Goal: Information Seeking & Learning: Find specific fact

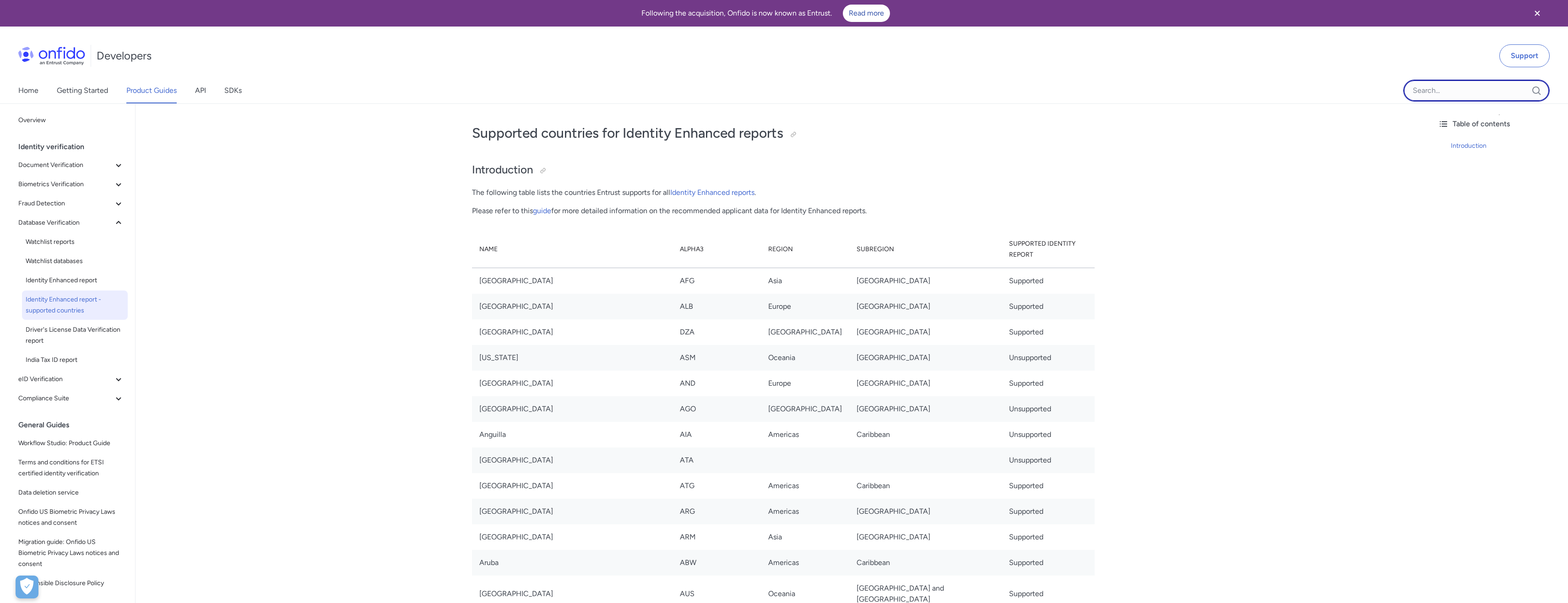
click at [1445, 90] on input "Onfido search input field" at bounding box center [1476, 90] width 146 height 22
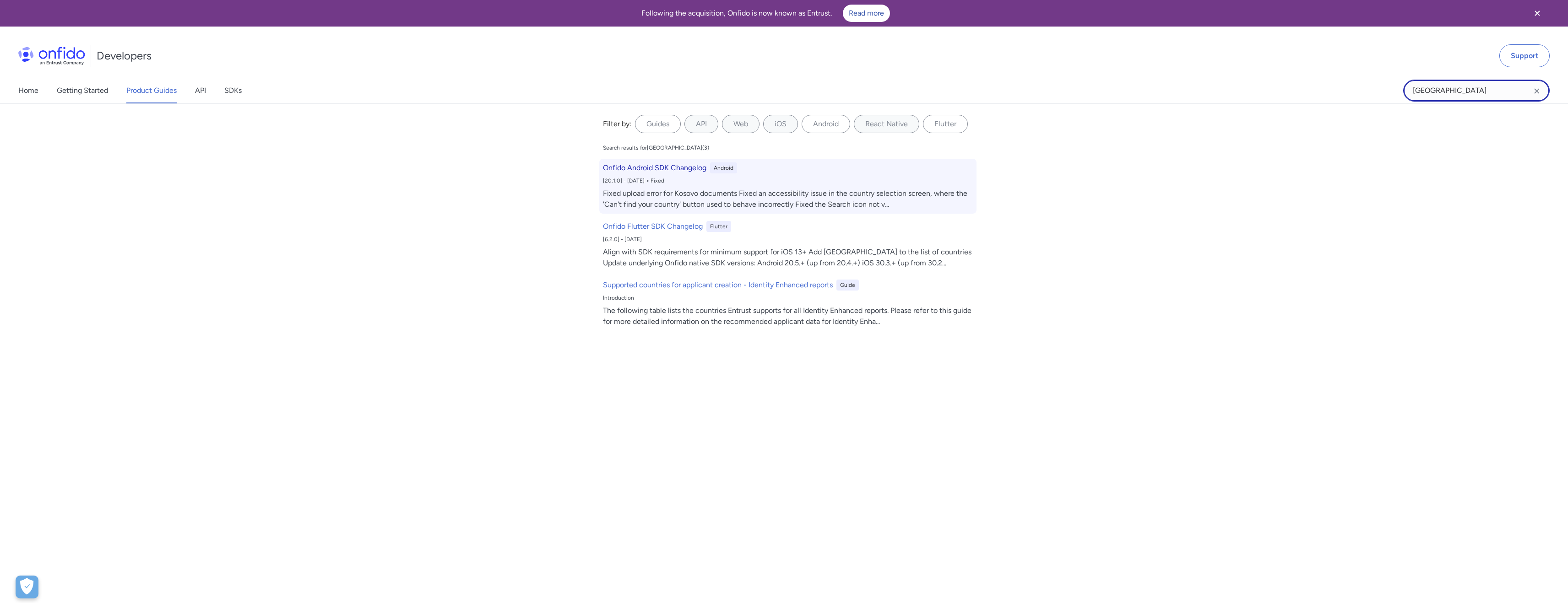
type input "[GEOGRAPHIC_DATA]"
click at [661, 167] on h6 "Onfido Android SDK Changelog" at bounding box center [654, 168] width 104 height 11
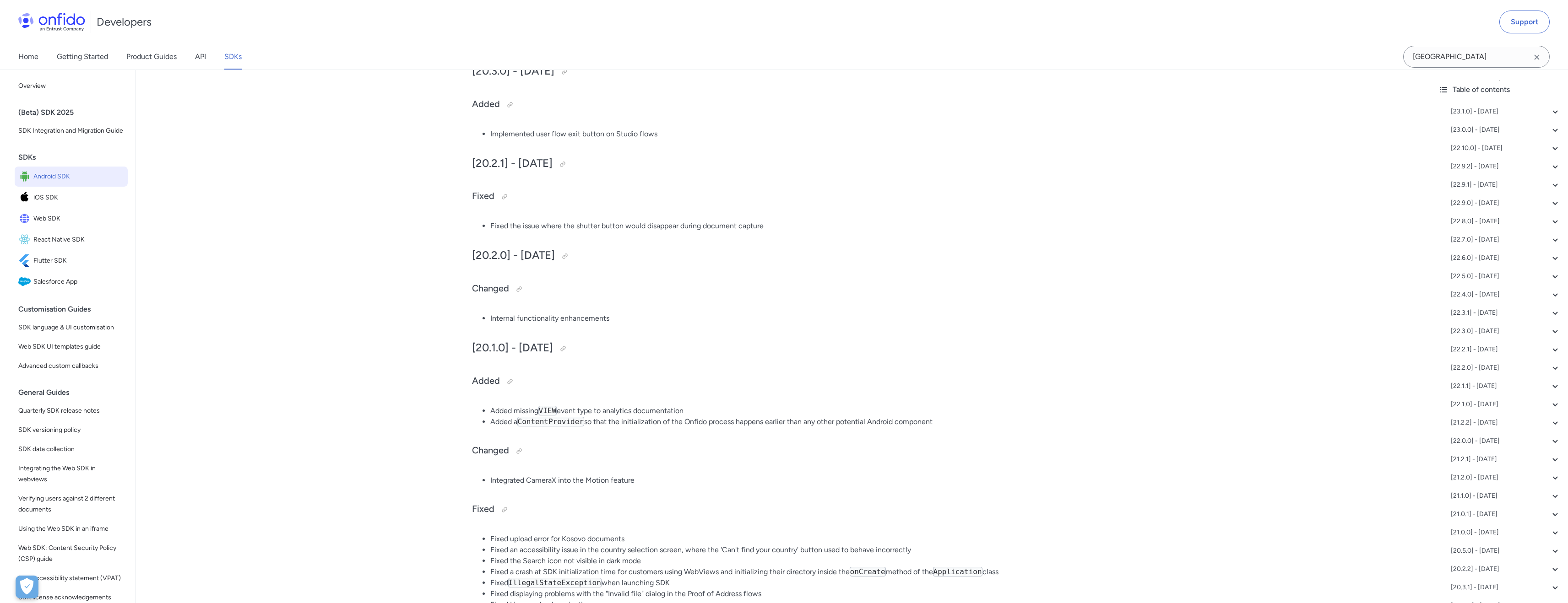
scroll to position [4640, 0]
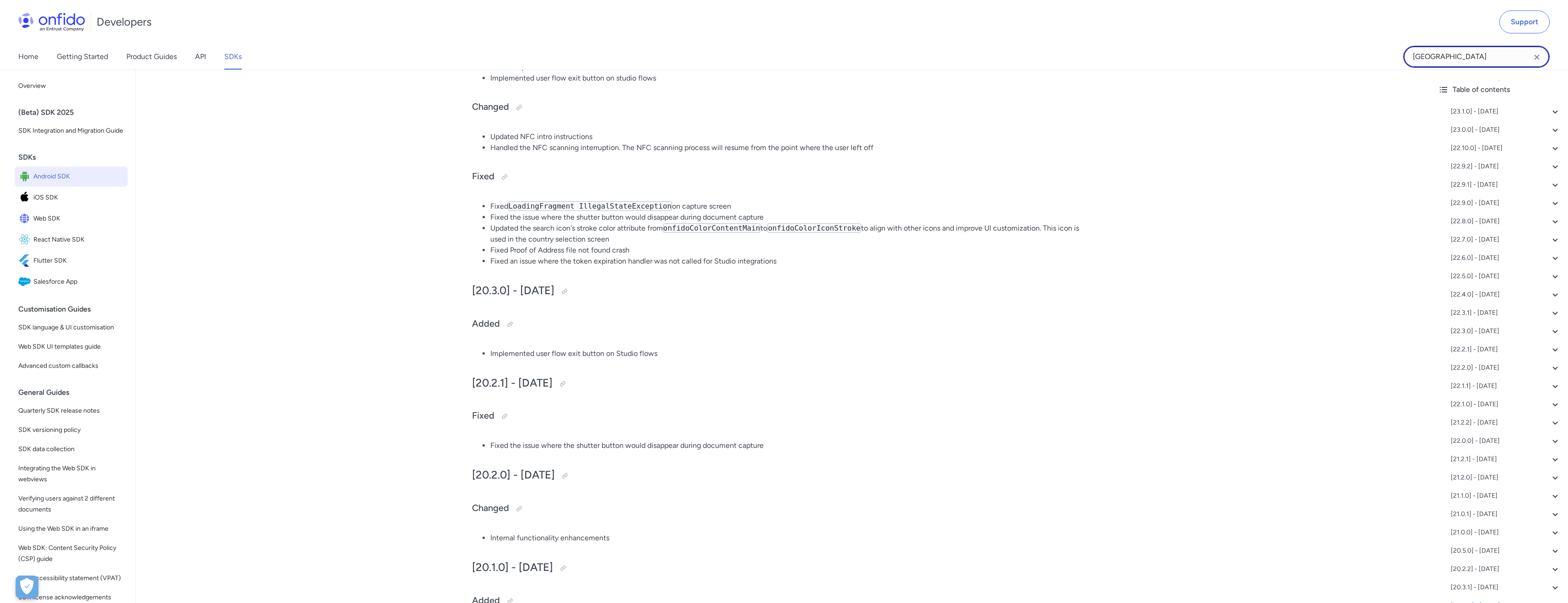
click at [1481, 57] on input "[GEOGRAPHIC_DATA]" at bounding box center [1476, 57] width 146 height 22
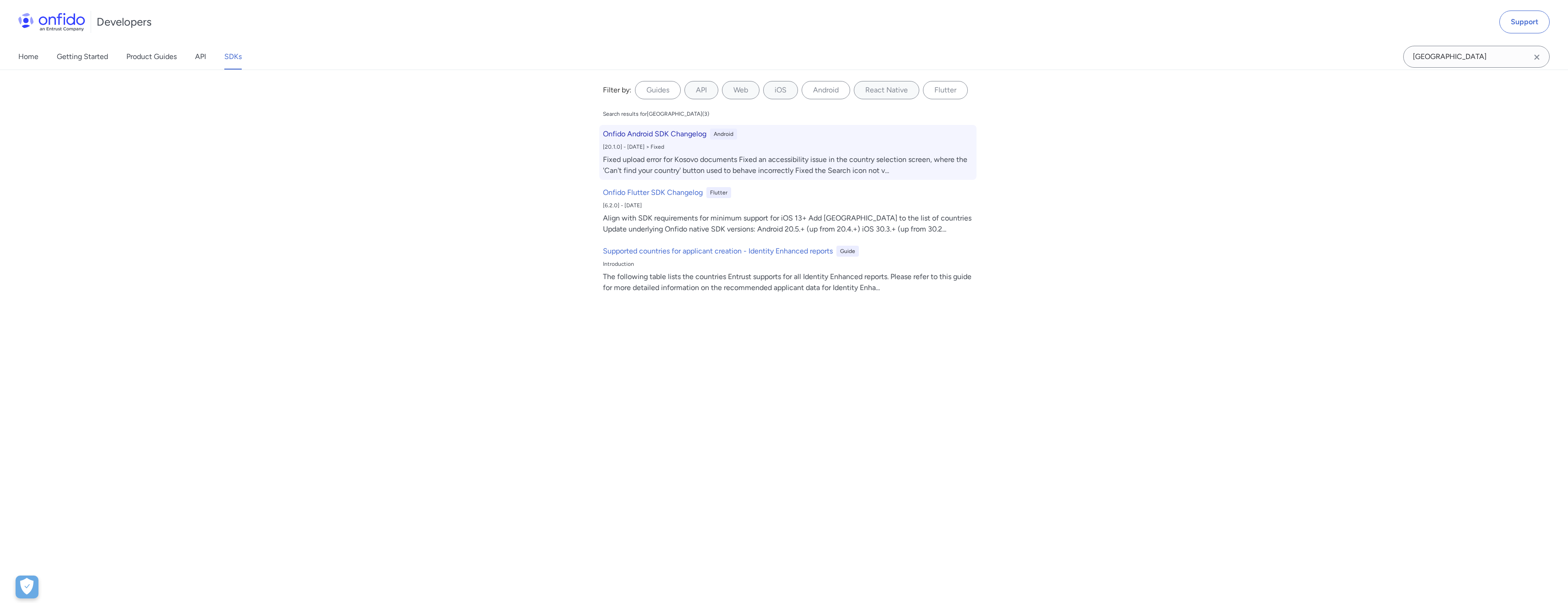
click at [683, 131] on h6 "Onfido Android SDK Changelog" at bounding box center [654, 134] width 104 height 11
click at [684, 134] on h6 "Onfido Android SDK Changelog" at bounding box center [654, 134] width 104 height 11
click at [683, 132] on h6 "Onfido Android SDK Changelog" at bounding box center [654, 134] width 104 height 11
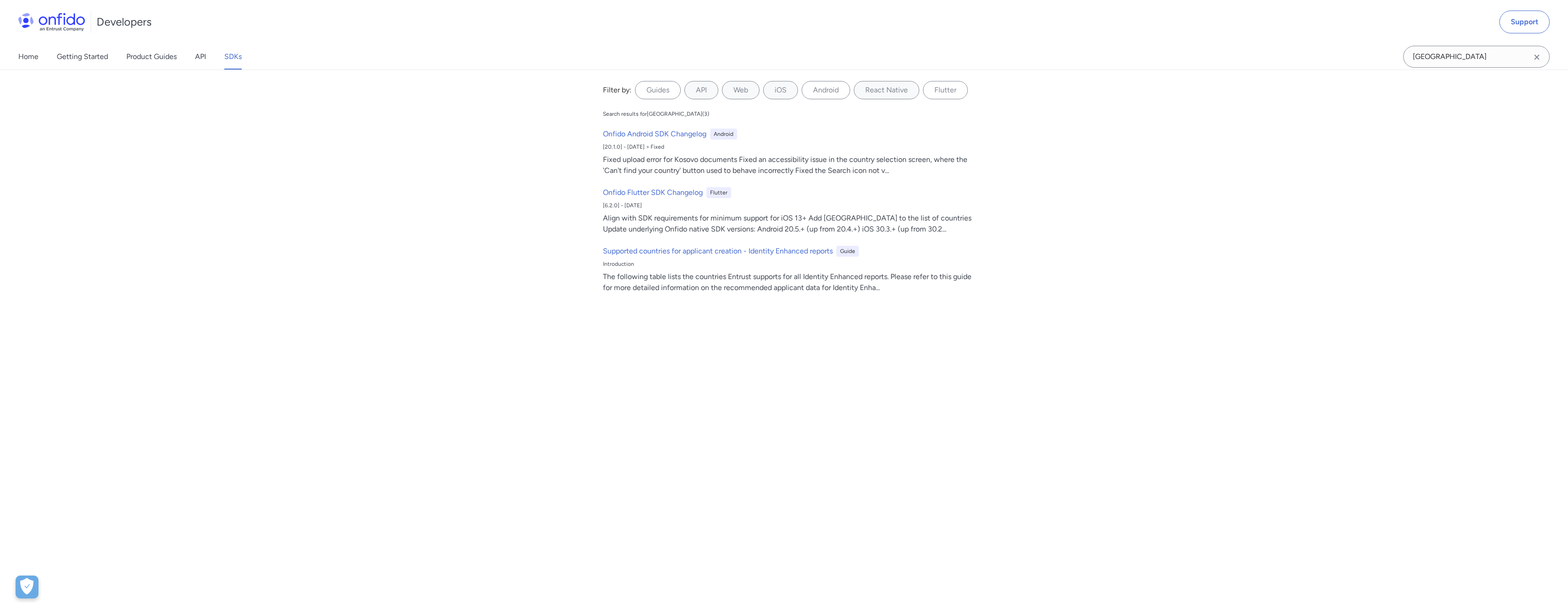
scroll to position [5247, 0]
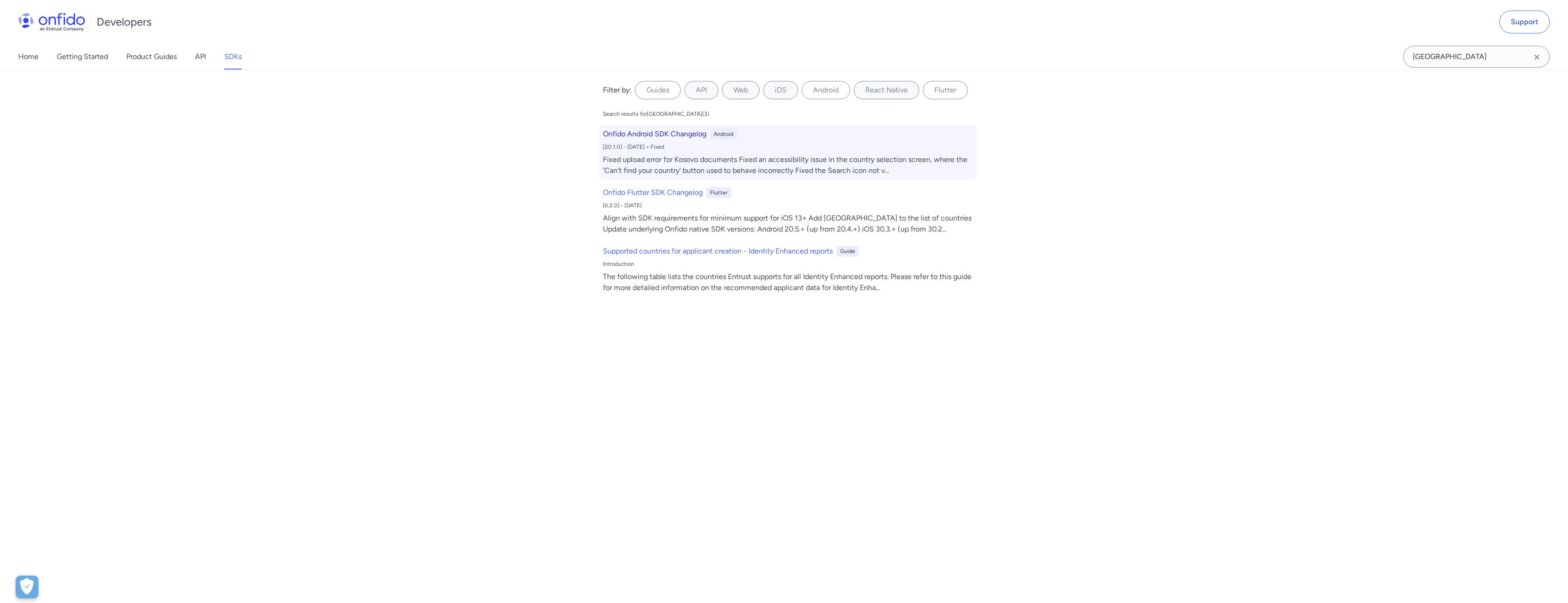
click at [603, 174] on div "Fixed upload error for Kosovo documents Fixed an accessibility issue in the cou…" at bounding box center [788, 165] width 370 height 22
click at [624, 129] on h6 "Onfido Android SDK Changelog" at bounding box center [654, 134] width 104 height 11
click at [816, 165] on div "Fixed upload error for Kosovo documents Fixed an accessibility issue in the cou…" at bounding box center [788, 165] width 370 height 22
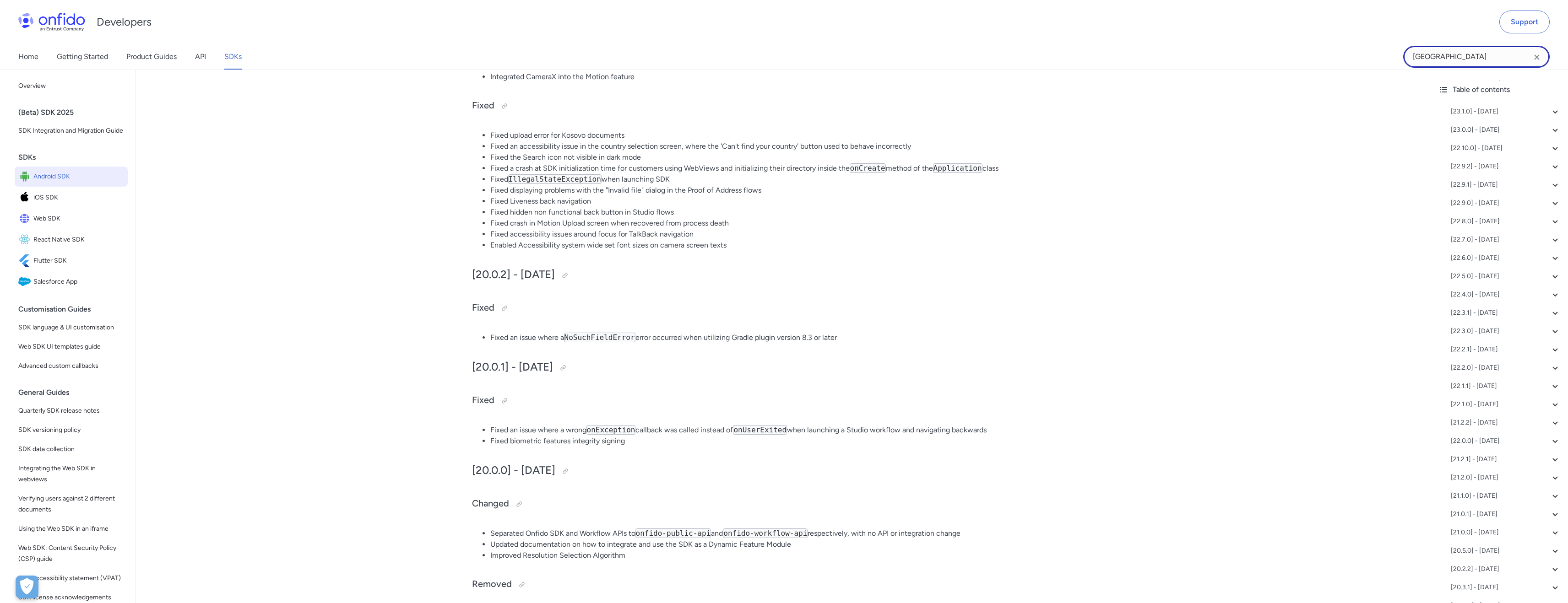
click at [1439, 51] on input "[GEOGRAPHIC_DATA]" at bounding box center [1476, 57] width 146 height 22
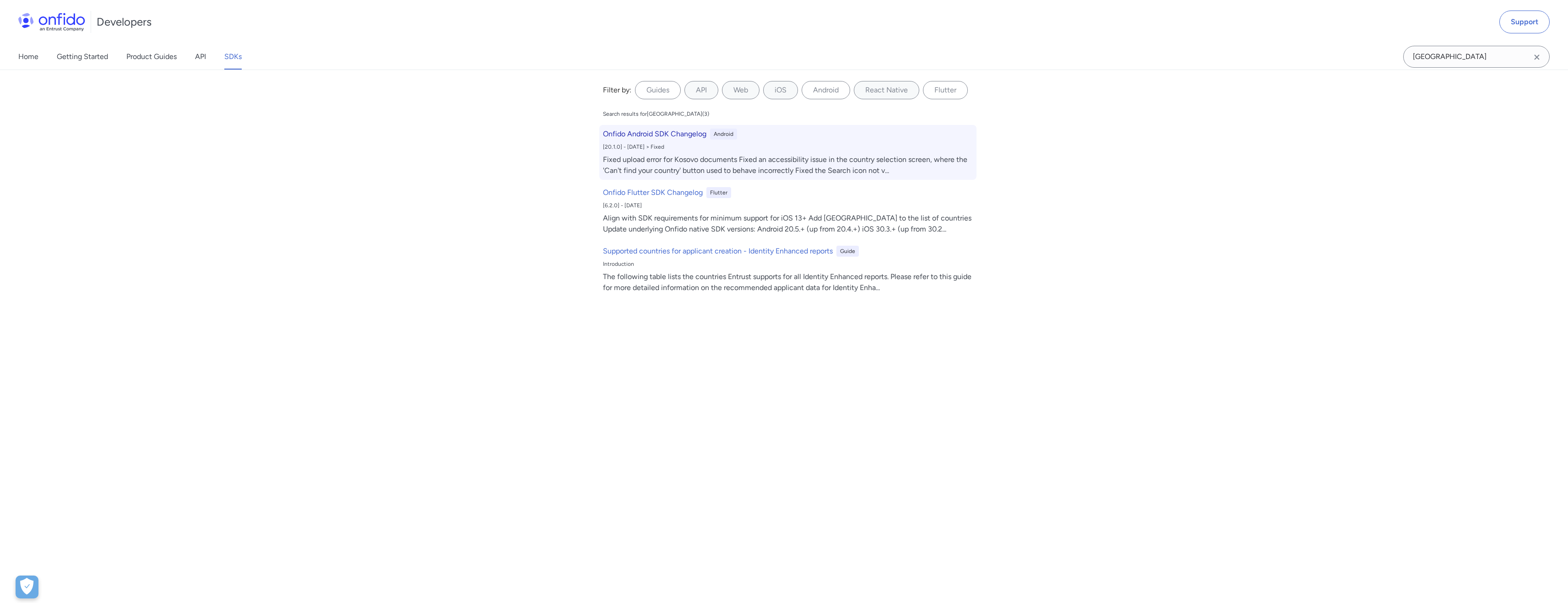
click at [816, 176] on div "Onfido Android SDK Changelog Android [20.1.0] - [DATE] > Fixed Fixed upload err…" at bounding box center [788, 153] width 377 height 55
click at [729, 131] on div "Android" at bounding box center [723, 134] width 27 height 11
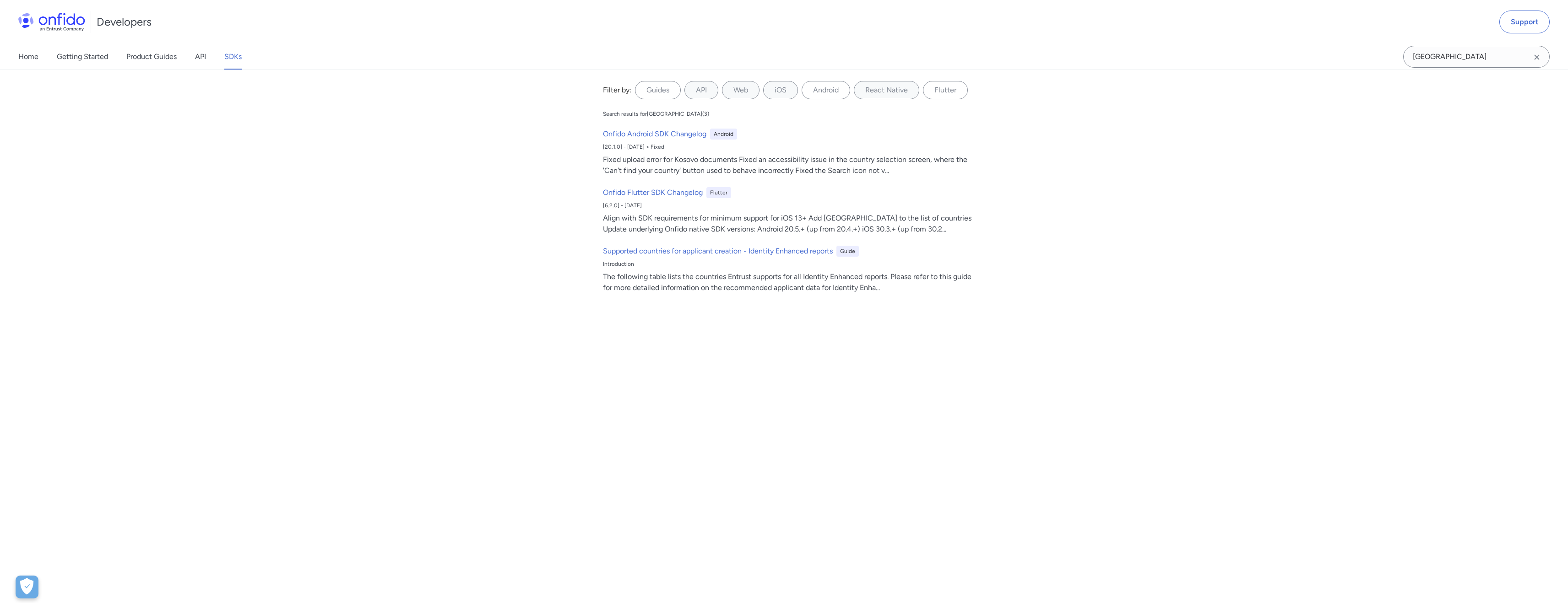
click at [798, 96] on div "Android" at bounding box center [824, 90] width 52 height 18
click at [778, 97] on label "iOS" at bounding box center [780, 90] width 35 height 18
click at [0, 0] on input "iOS" at bounding box center [0, 0] width 0 height 0
click at [820, 83] on label "Android" at bounding box center [826, 90] width 49 height 18
click at [0, 0] on input "Android" at bounding box center [0, 0] width 0 height 0
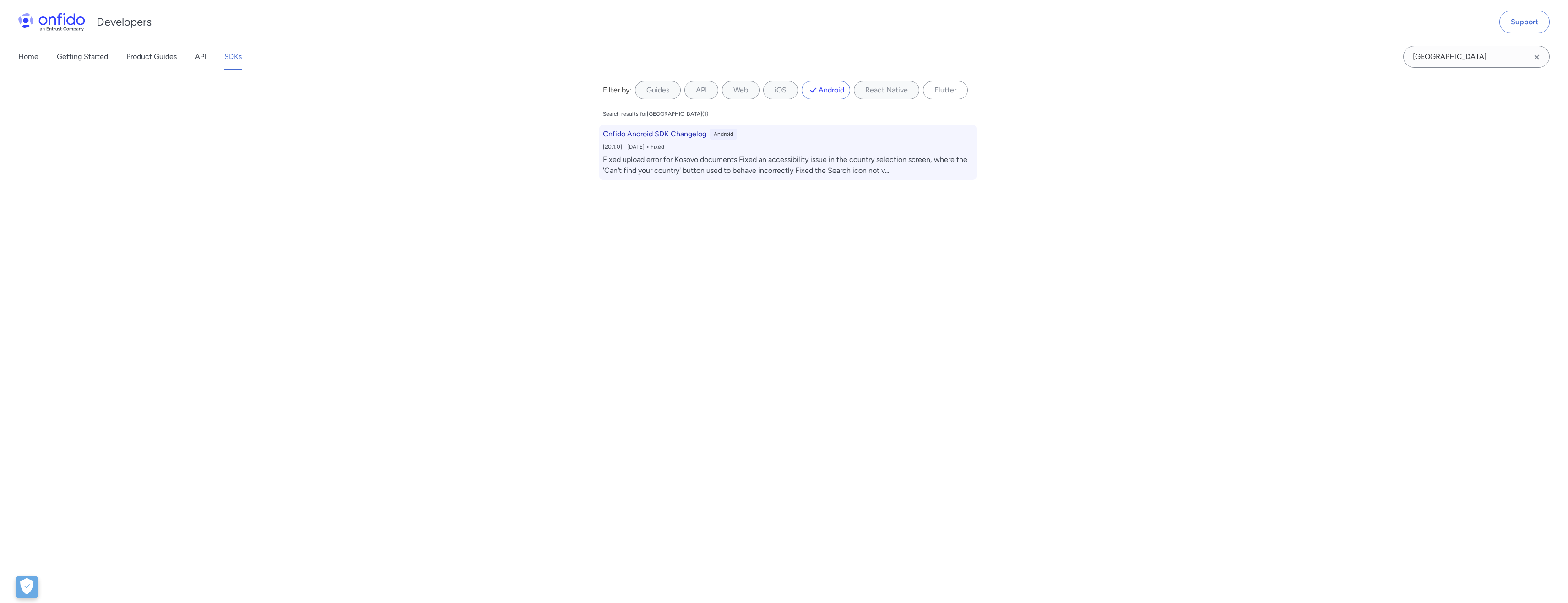
click at [674, 132] on h6 "Onfido Android SDK Changelog" at bounding box center [654, 134] width 104 height 11
click at [727, 172] on div "Fixed upload error for Kosovo documents Fixed an accessibility issue in the cou…" at bounding box center [788, 165] width 370 height 22
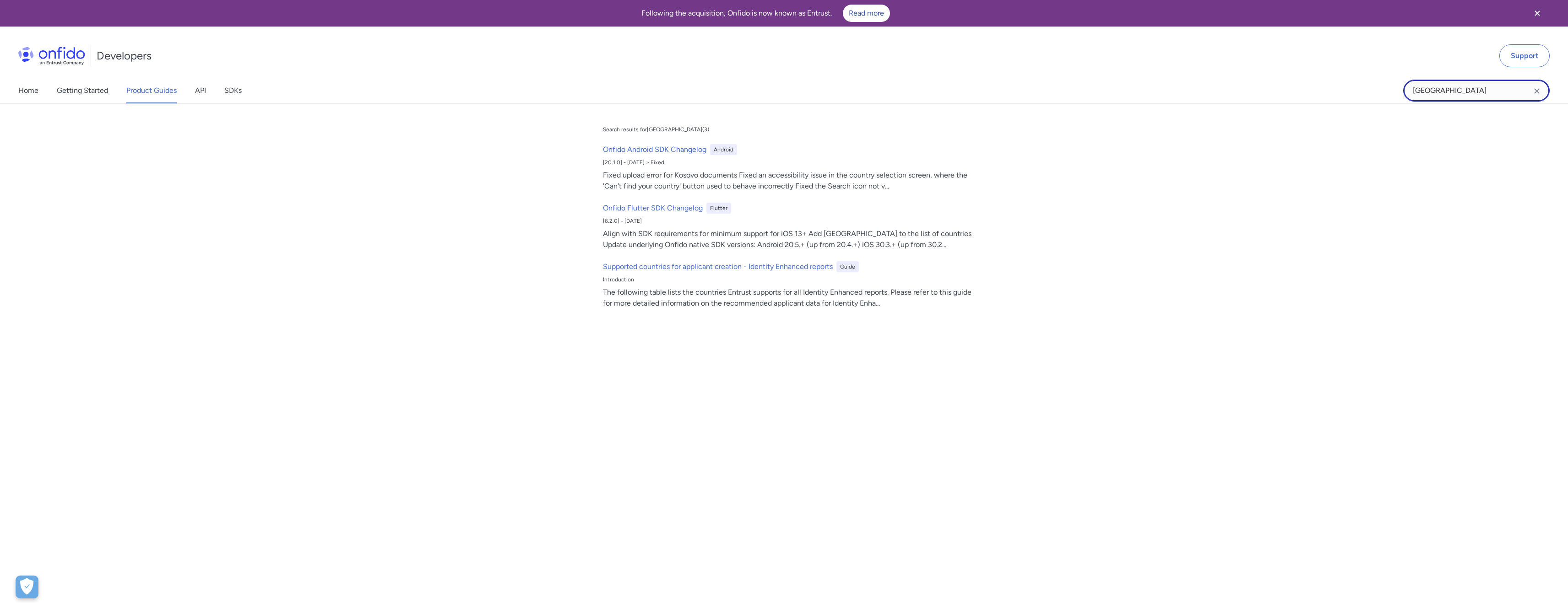
click at [1525, 100] on input "[GEOGRAPHIC_DATA]" at bounding box center [1476, 90] width 146 height 22
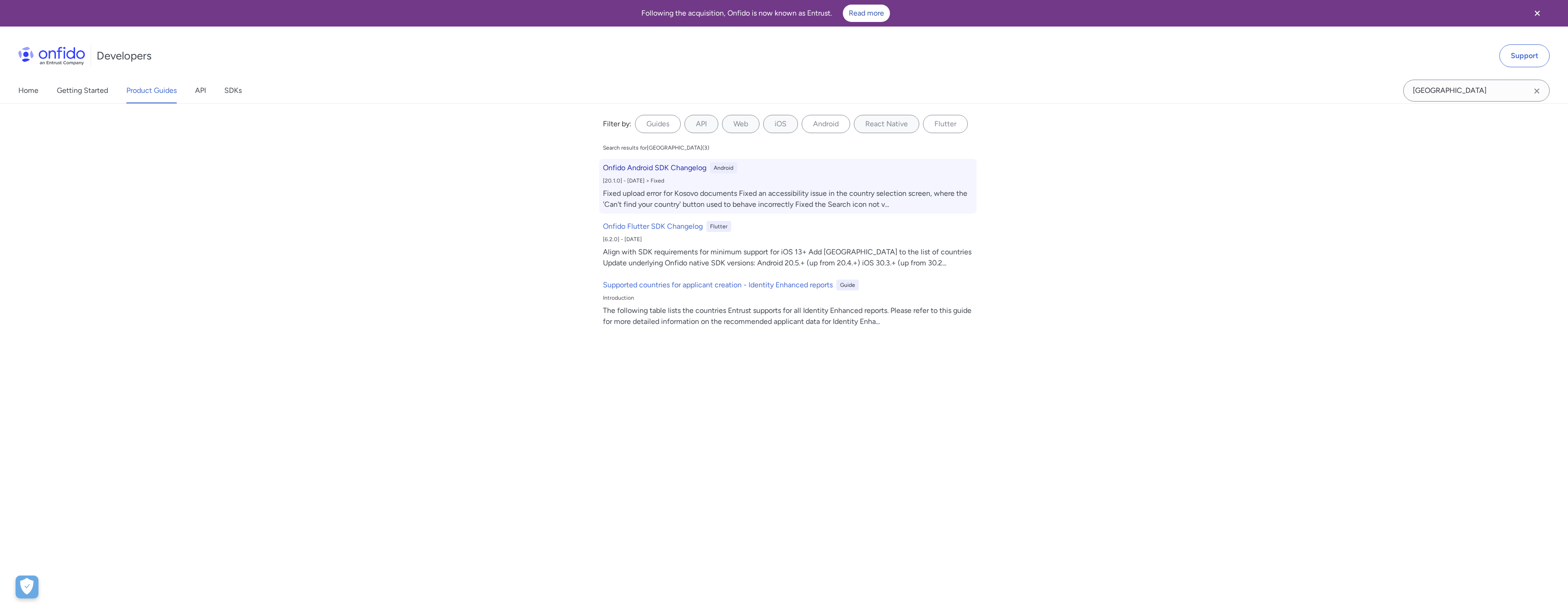
click at [680, 166] on h6 "Onfido Android SDK Changelog" at bounding box center [654, 168] width 104 height 11
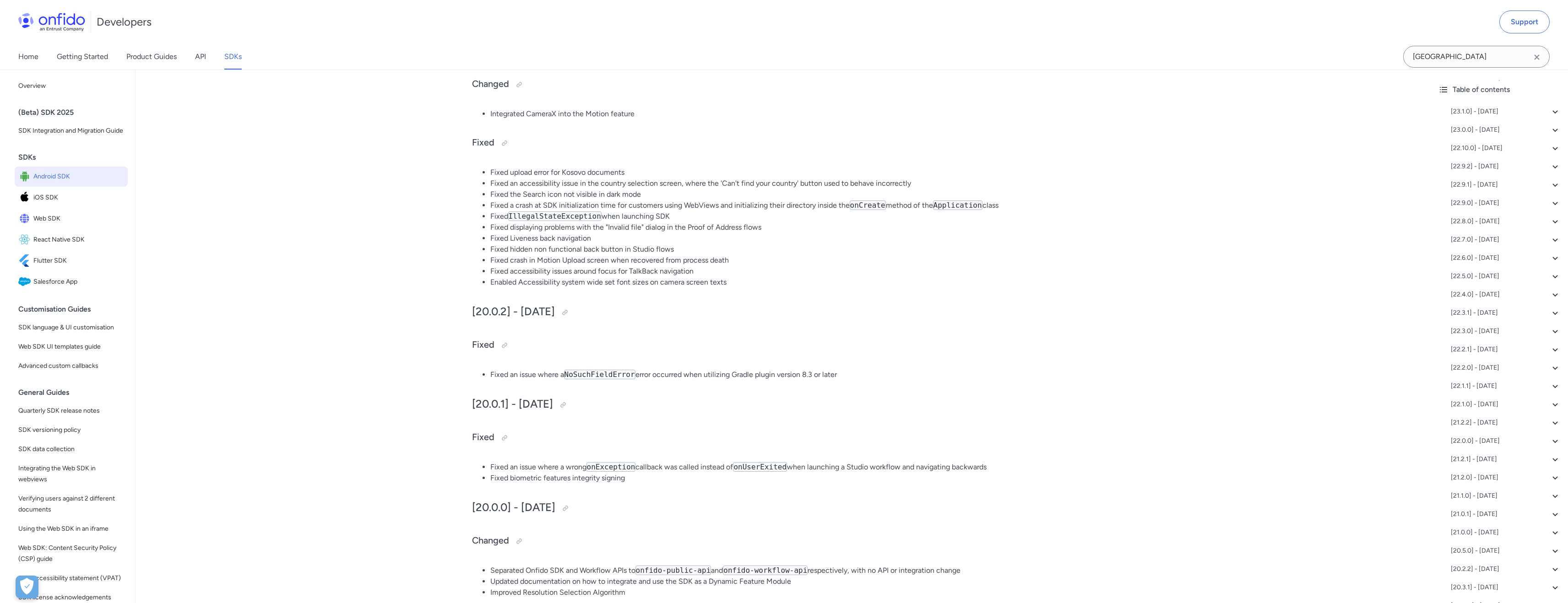
scroll to position [5173, 0]
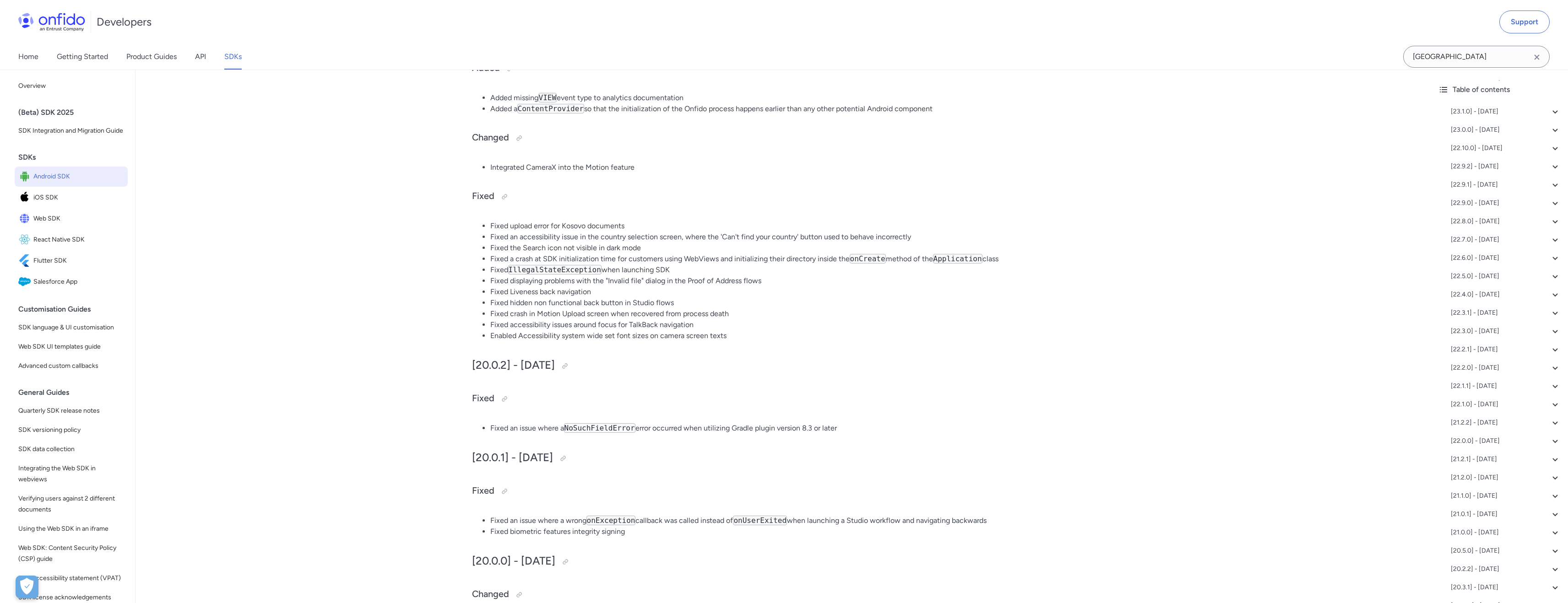
click at [900, 235] on li "Fixed an accessibility issue in the country selection screen, where the 'Can't …" at bounding box center [792, 237] width 604 height 11
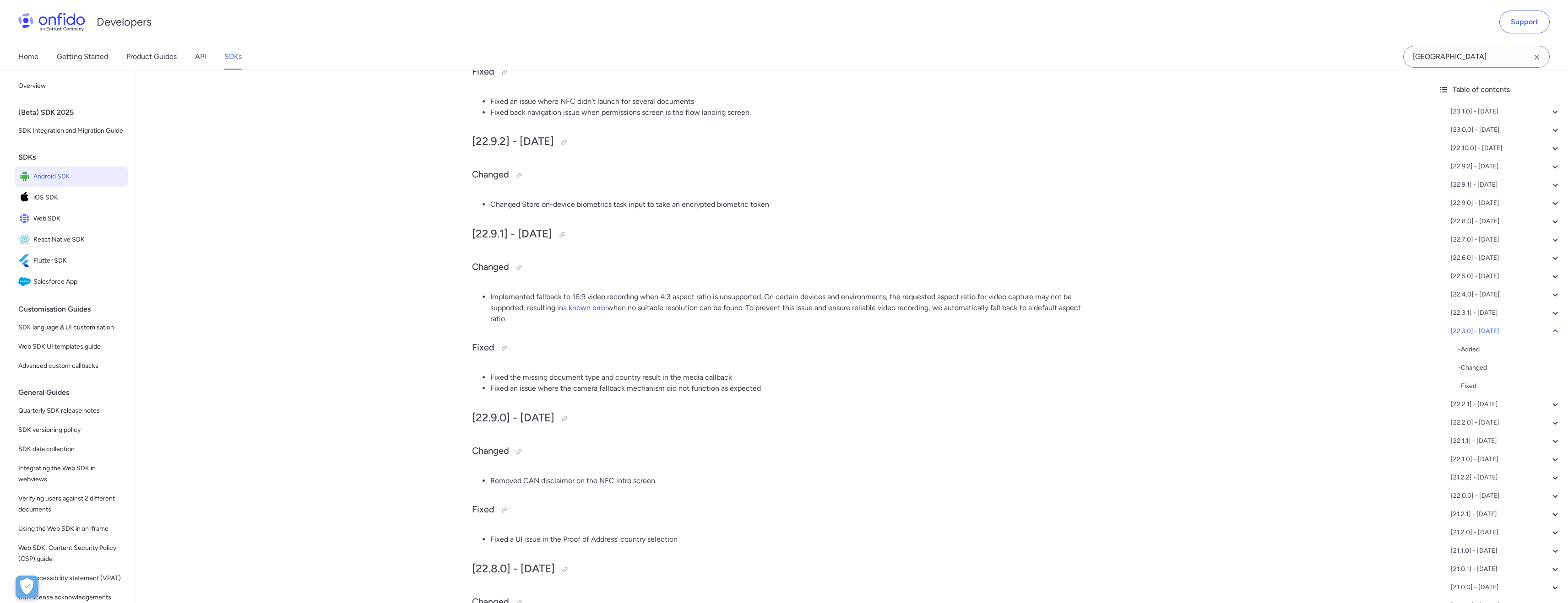
scroll to position [0, 0]
